Goal: Transaction & Acquisition: Book appointment/travel/reservation

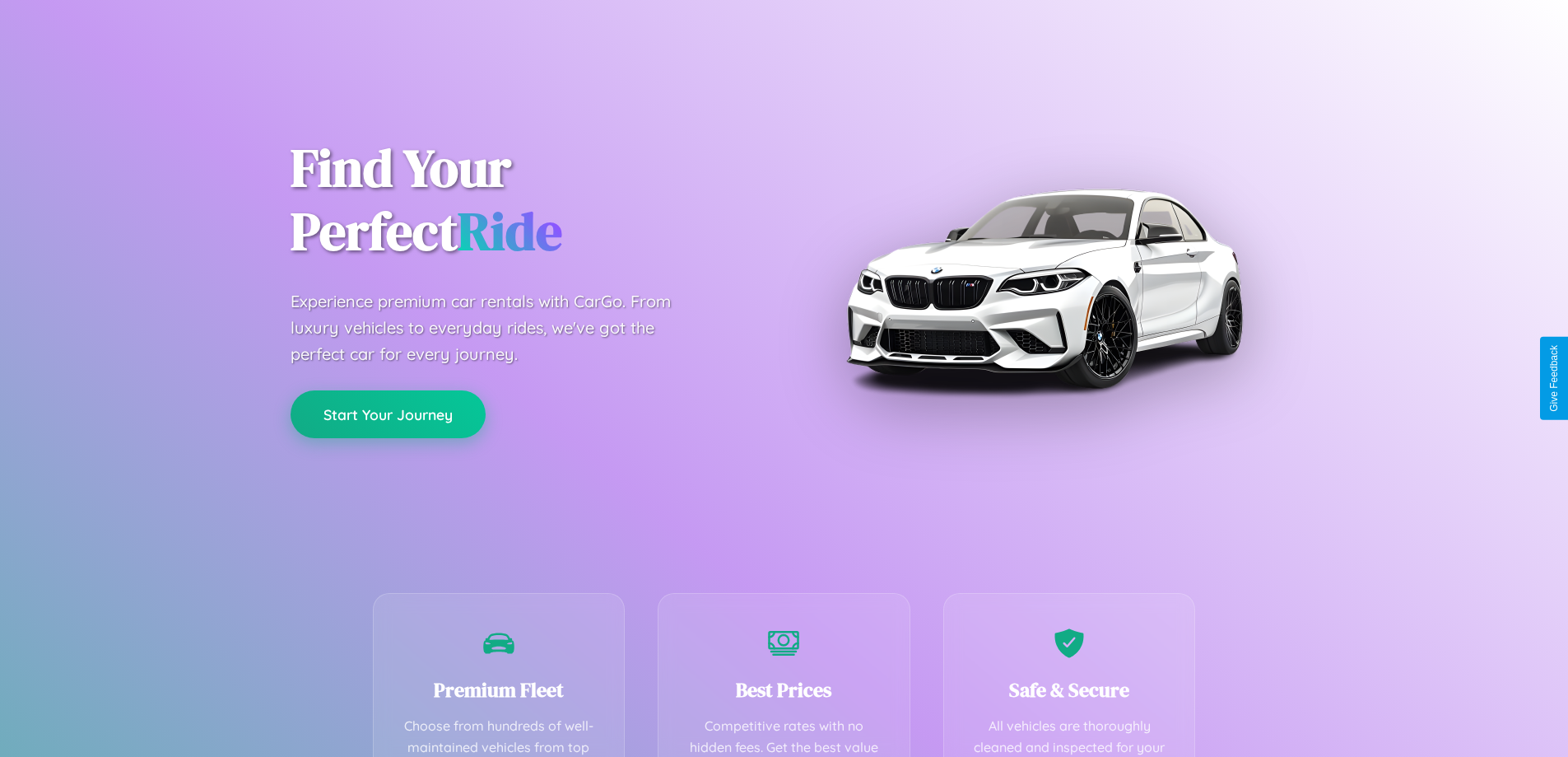
click at [387, 415] on button "Start Your Journey" at bounding box center [387, 414] width 195 height 48
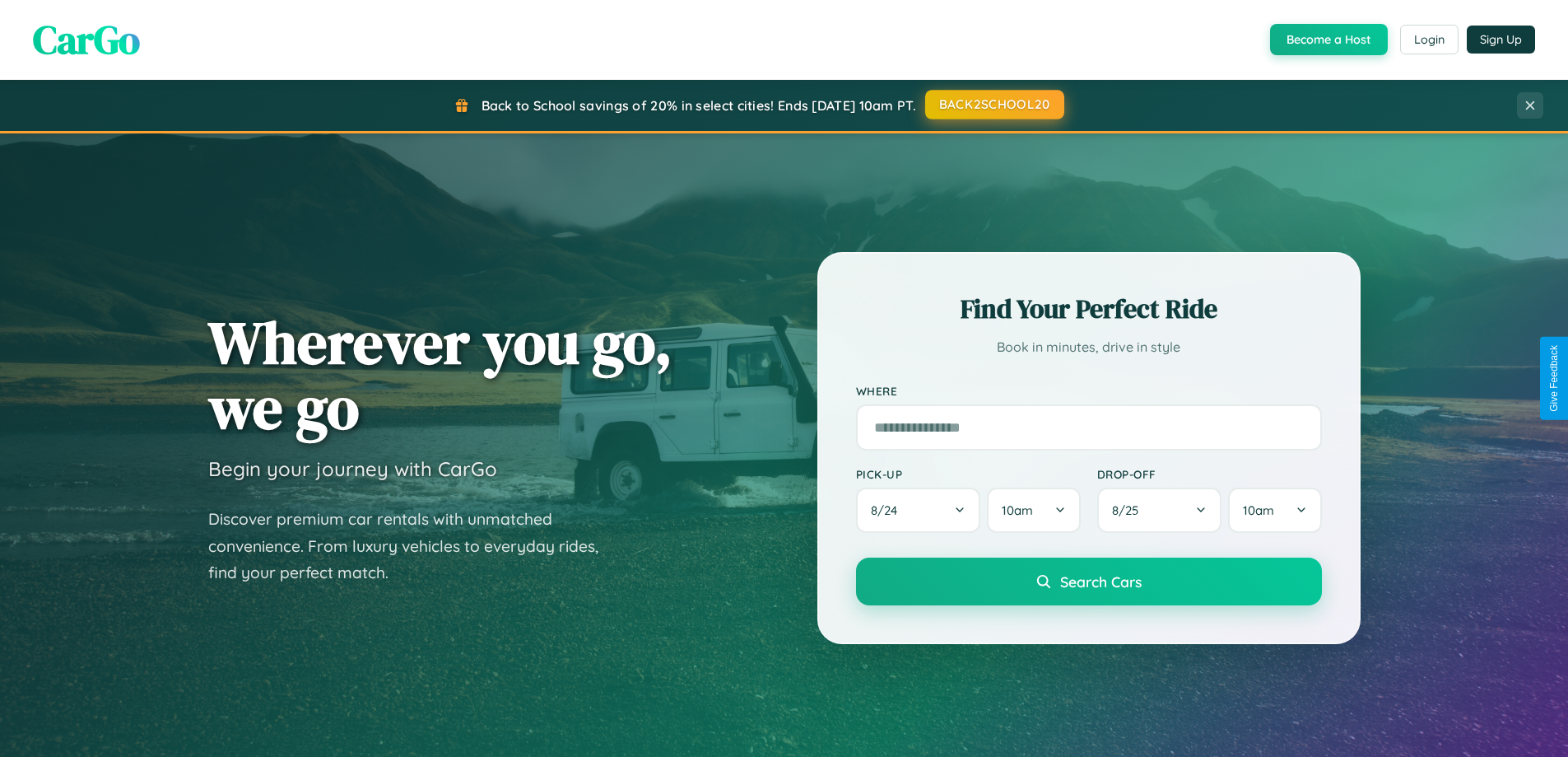
click at [994, 106] on button "BACK2SCHOOL20" at bounding box center [995, 104] width 139 height 30
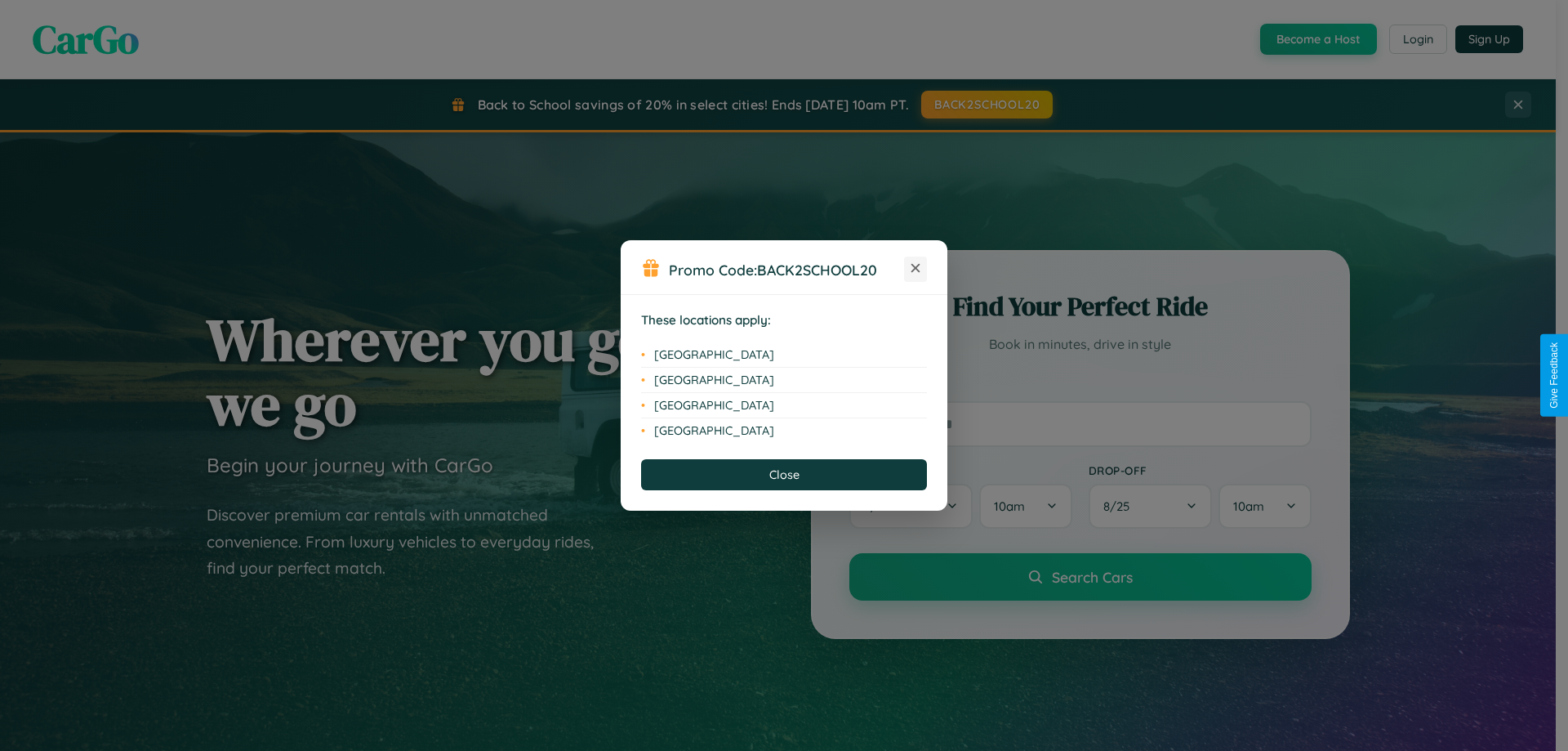
click at [915, 269] on icon at bounding box center [916, 268] width 9 height 9
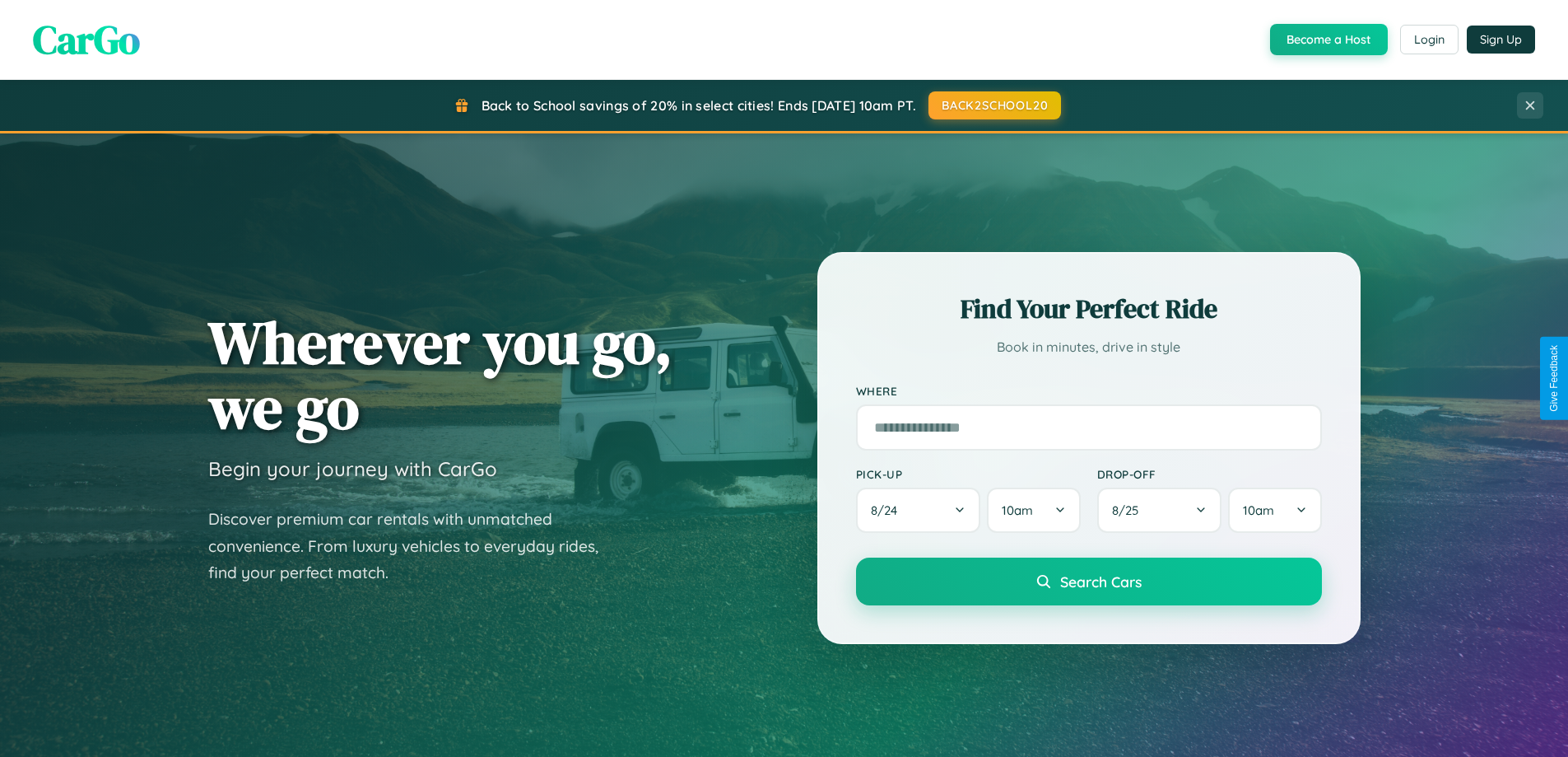
scroll to position [1133, 0]
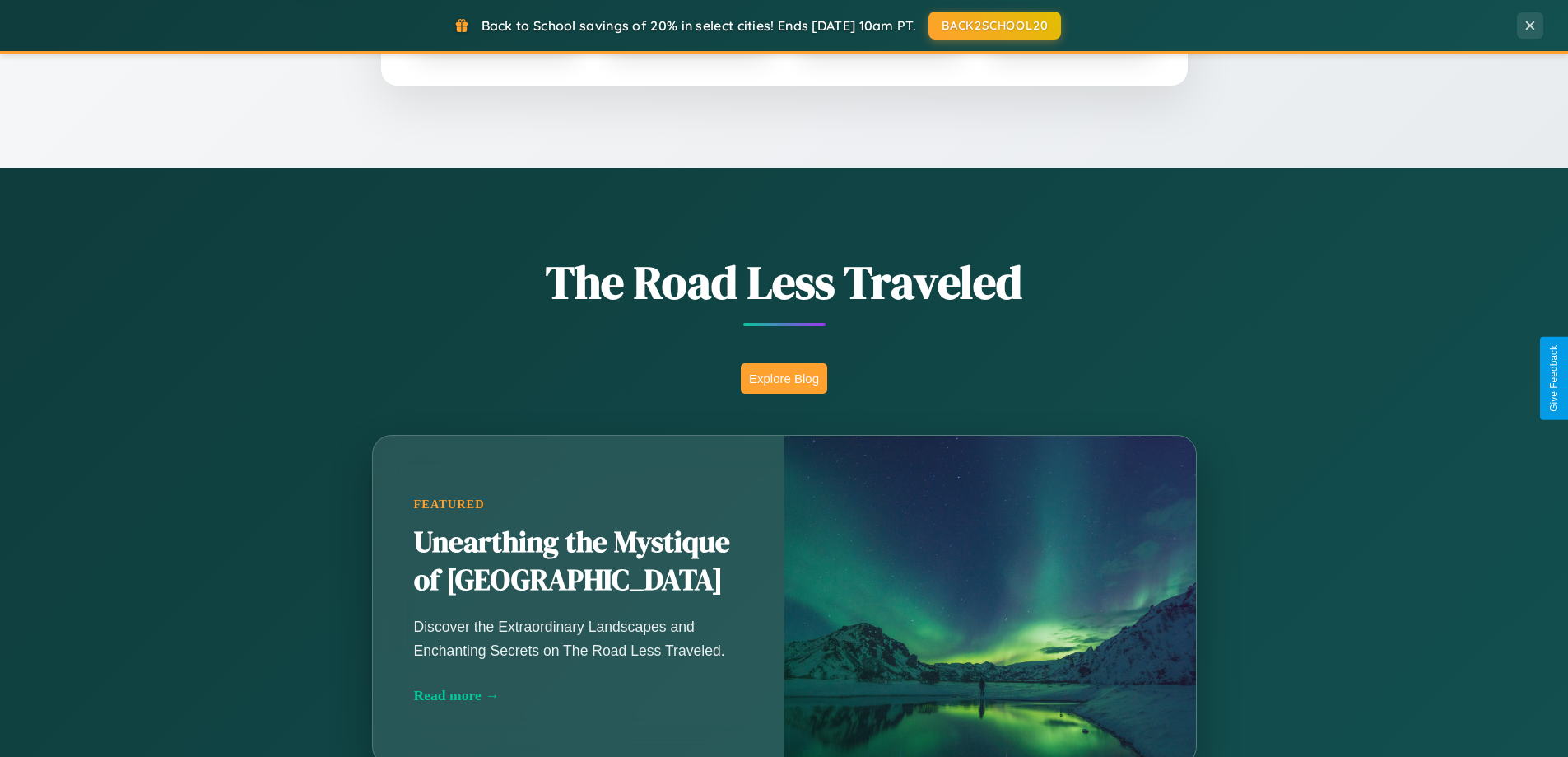
click at [784, 378] on button "Explore Blog" at bounding box center [784, 378] width 87 height 30
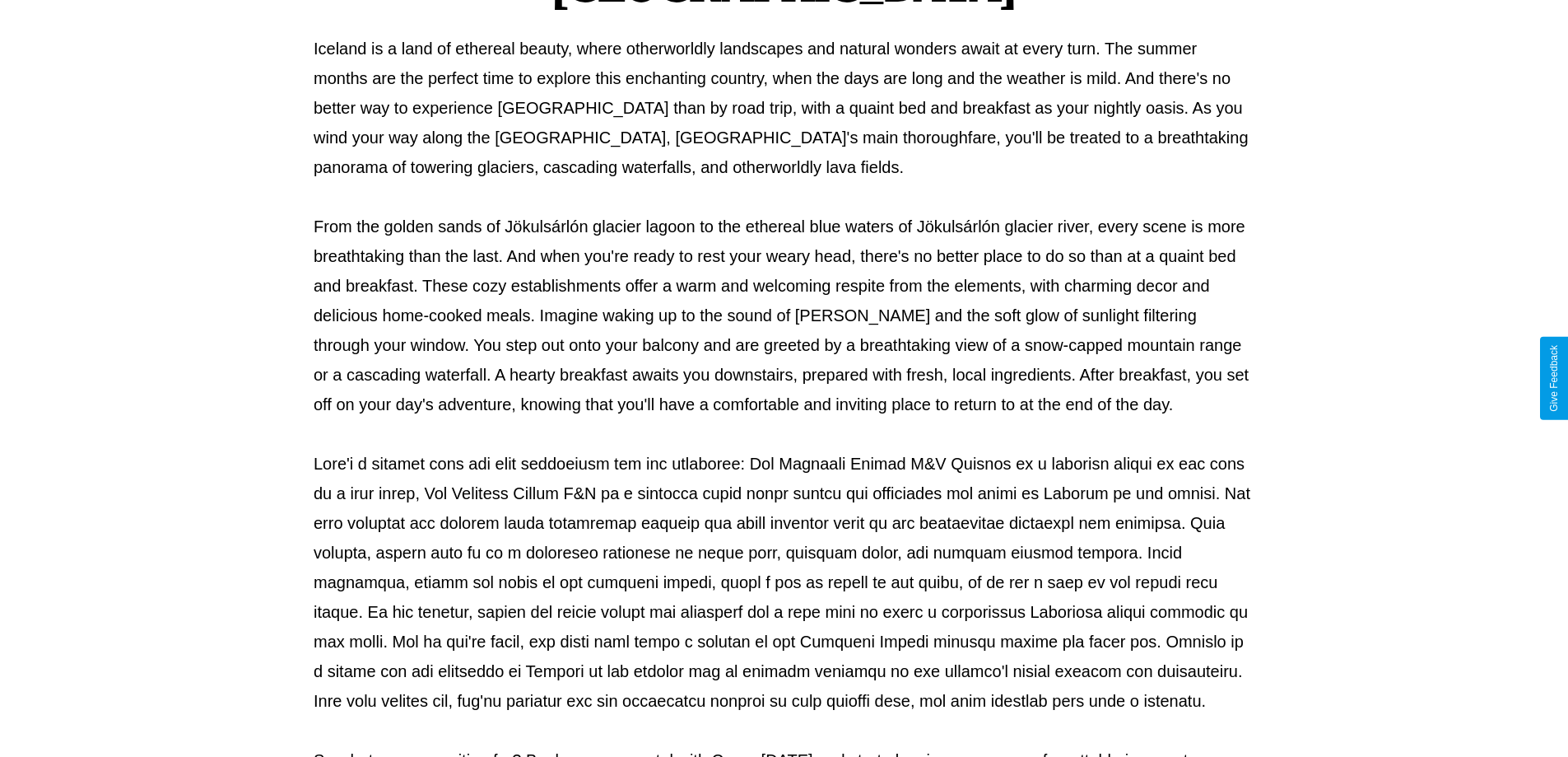
scroll to position [533, 0]
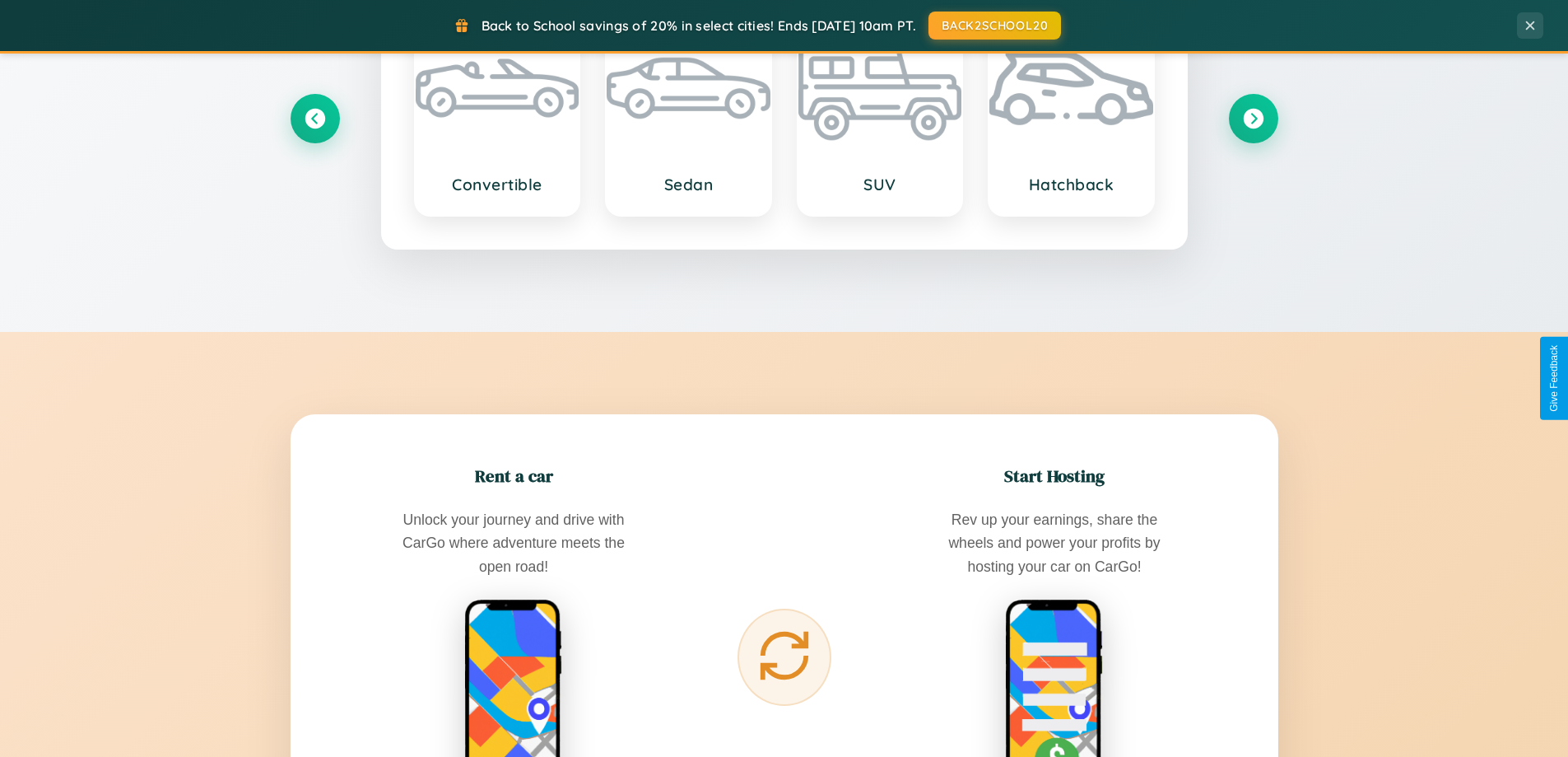
scroll to position [2646, 0]
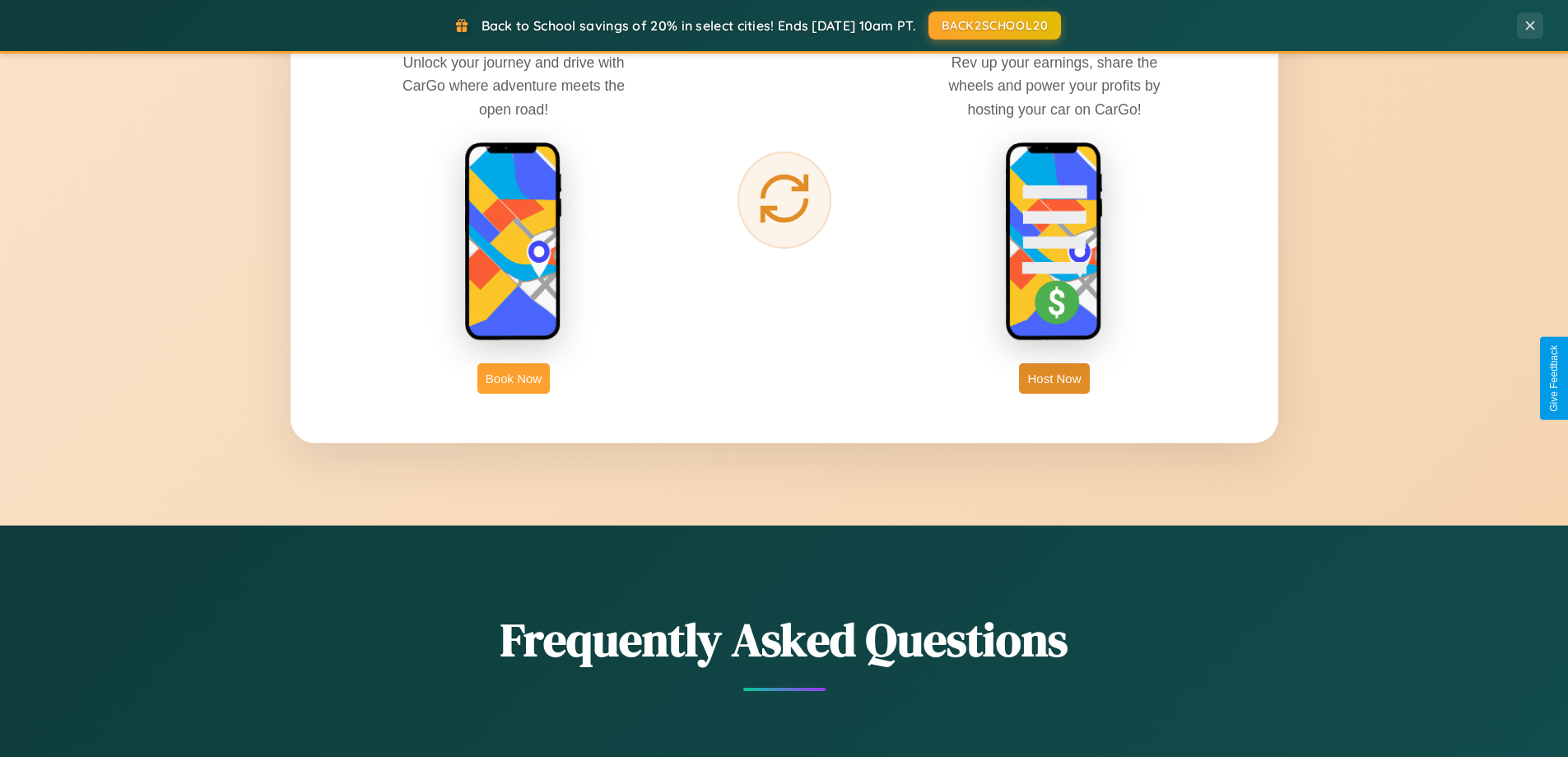
click at [514, 378] on button "Book Now" at bounding box center [514, 378] width 72 height 30
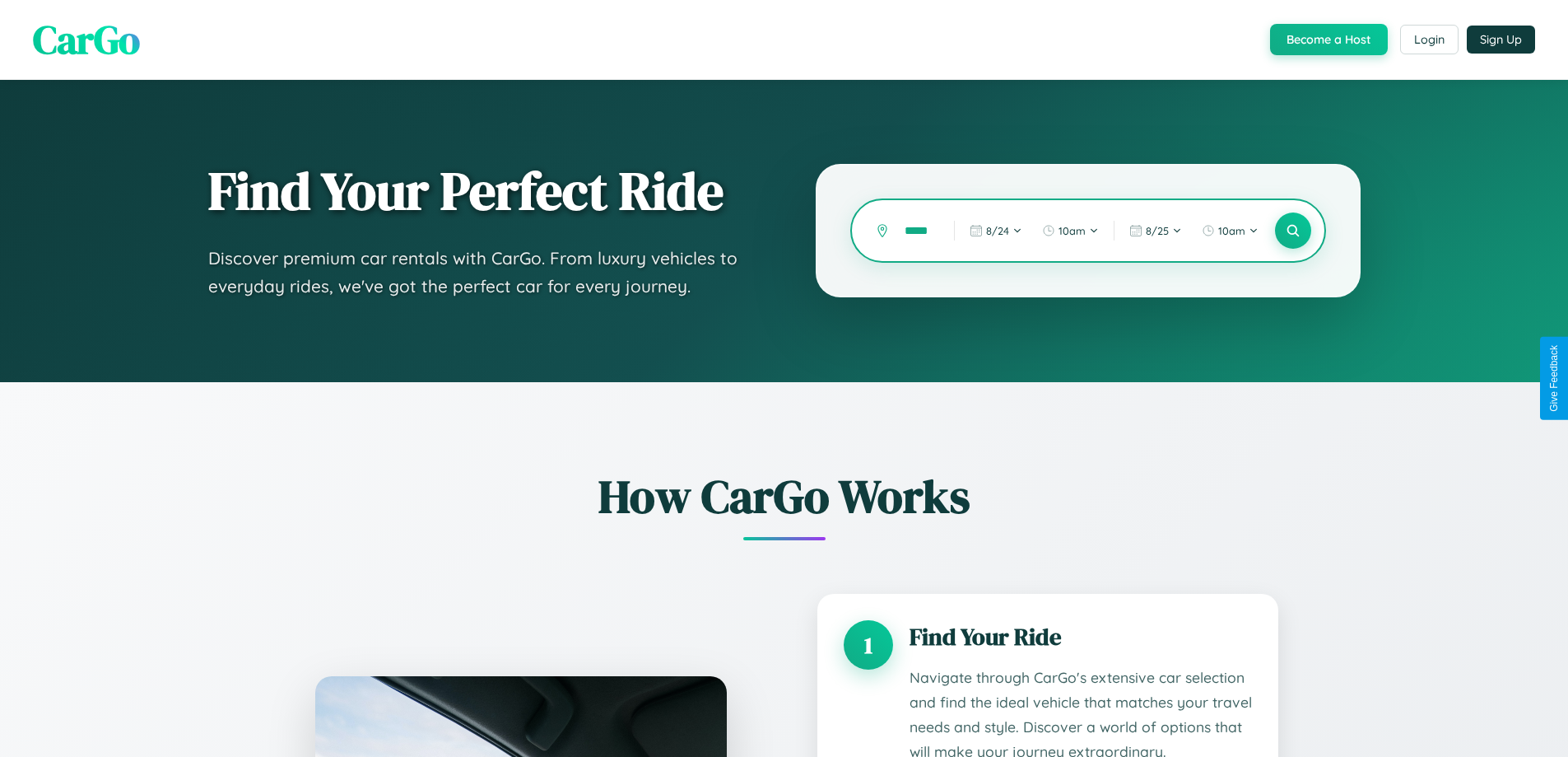
type input "******"
